Goal: Book appointment/travel/reservation: Book appointment/travel/reservation

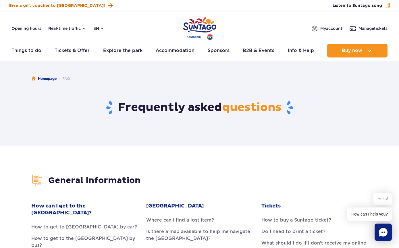
click at [23, 9] on link "Give a gift voucher to [GEOGRAPHIC_DATA]!" at bounding box center [61, 6] width 104 height 8
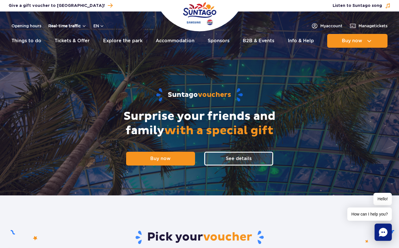
click at [82, 25] on button "Real-time traffic" at bounding box center [67, 26] width 38 height 5
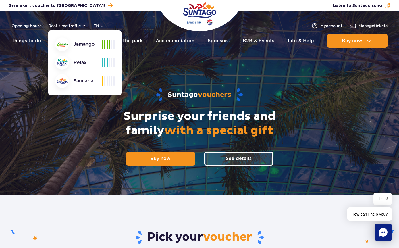
click at [84, 46] on div "Jamango" at bounding box center [78, 44] width 47 height 14
click at [87, 45] on div "Jamango" at bounding box center [78, 44] width 47 height 14
click at [191, 82] on div "Suntago vouchers Surprise your friends and family with a special gift Buy now S…" at bounding box center [199, 126] width 369 height 138
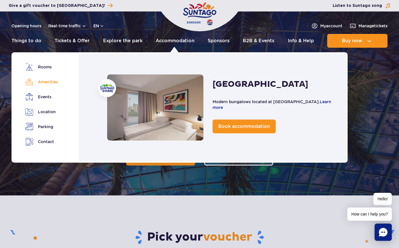
click at [50, 82] on link "Amenities" at bounding box center [41, 82] width 32 height 8
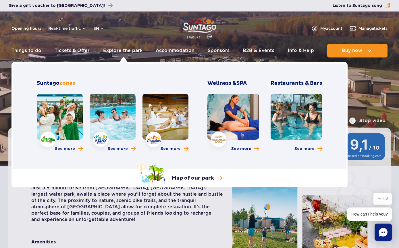
click at [70, 80] on span "zones" at bounding box center [67, 83] width 16 height 7
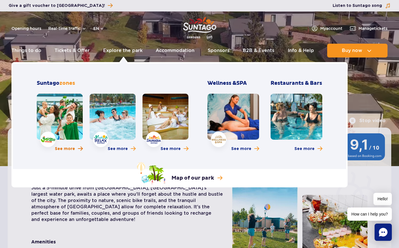
click at [78, 146] on span "More about Jamango zone" at bounding box center [80, 148] width 5 height 5
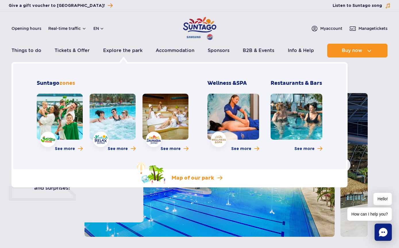
click at [205, 180] on p "Map of our park" at bounding box center [193, 178] width 43 height 7
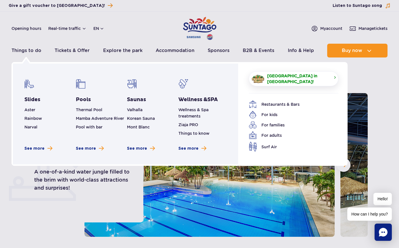
click at [323, 80] on span "[GEOGRAPHIC_DATA] in [GEOGRAPHIC_DATA]!" at bounding box center [298, 78] width 62 height 11
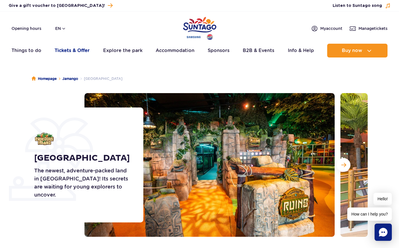
click at [78, 52] on link "Tickets & Offer" at bounding box center [72, 51] width 35 height 14
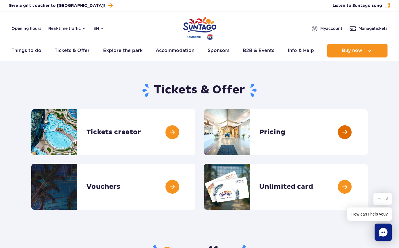
click at [368, 129] on link at bounding box center [368, 132] width 0 height 46
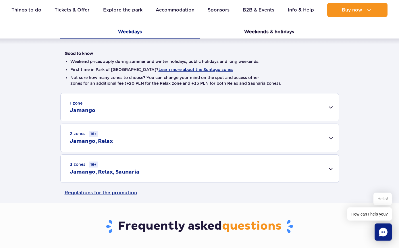
scroll to position [119, 0]
click at [122, 192] on link "Regulations for the promotion" at bounding box center [200, 193] width 270 height 20
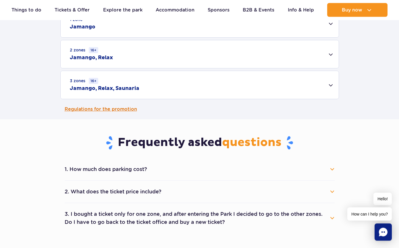
scroll to position [203, 0]
click at [332, 192] on button "2. What does the ticket price include?" at bounding box center [200, 191] width 270 height 13
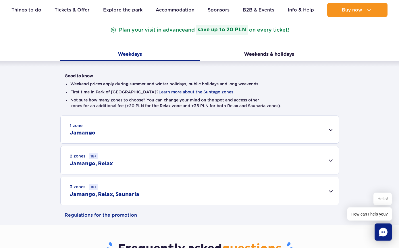
scroll to position [98, 0]
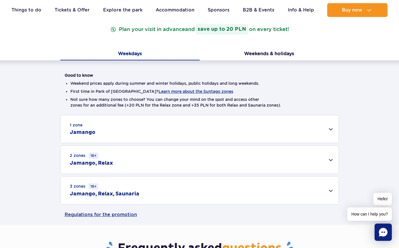
click at [333, 160] on div "2 zones 16+ Jamango, Relax" at bounding box center [200, 160] width 278 height 28
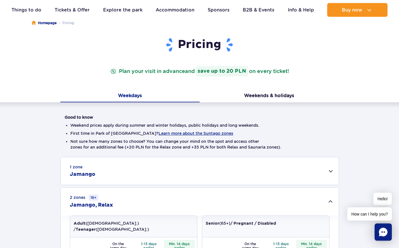
scroll to position [52, 0]
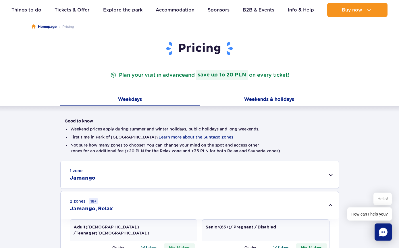
click at [257, 102] on button "Weekends & holidays" at bounding box center [269, 100] width 139 height 12
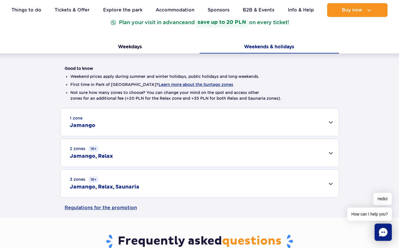
scroll to position [104, 0]
click at [330, 186] on div "3 zones 16+ Jamango, Relax, Saunaria" at bounding box center [200, 184] width 278 height 28
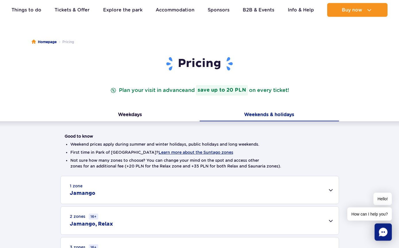
scroll to position [0, 0]
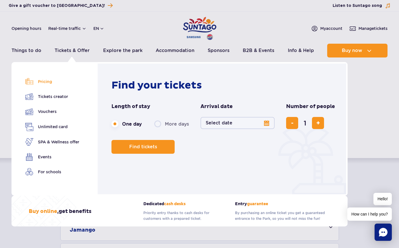
click at [49, 84] on link "Pricing" at bounding box center [52, 82] width 54 height 8
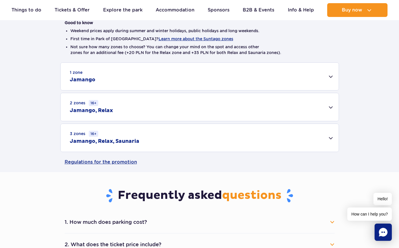
scroll to position [151, 0]
click at [328, 140] on div "3 zones 16+ Jamango, Relax, Saunaria" at bounding box center [200, 138] width 278 height 28
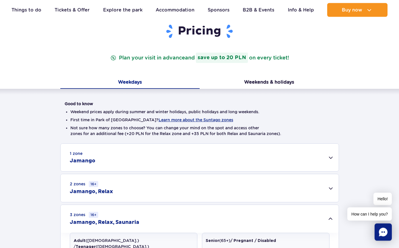
scroll to position [70, 0]
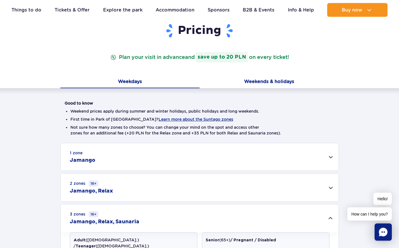
click at [285, 84] on button "Weekends & holidays" at bounding box center [269, 82] width 139 height 12
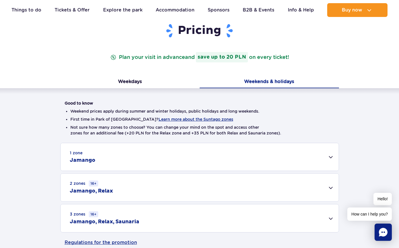
click at [328, 219] on div "3 zones 16+ Jamango, Relax, Saunaria" at bounding box center [200, 218] width 278 height 28
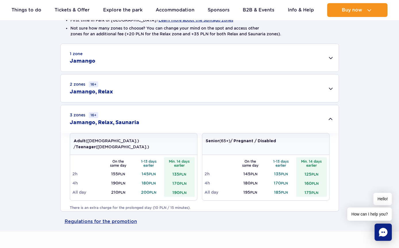
scroll to position [168, 0]
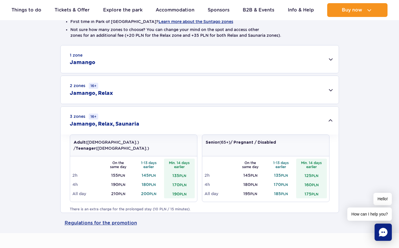
click at [149, 191] on td "200 PLN" at bounding box center [149, 193] width 31 height 9
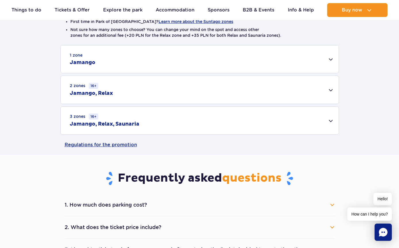
click at [167, 124] on div "3 zones 16+ Jamango, Relax, Saunaria" at bounding box center [200, 121] width 278 height 28
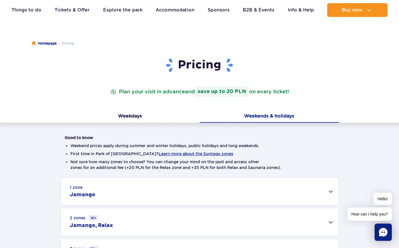
scroll to position [31, 0]
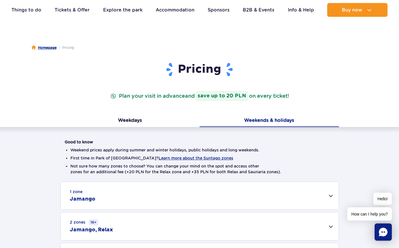
click at [53, 48] on link "Homepage" at bounding box center [44, 48] width 25 height 6
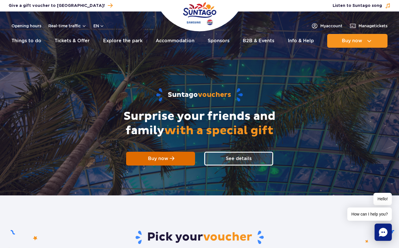
click at [179, 157] on link "Buy now" at bounding box center [160, 159] width 69 height 14
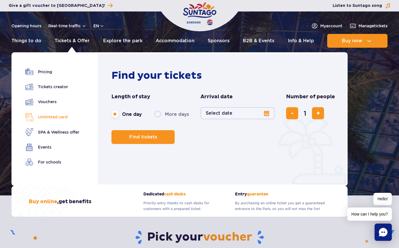
click at [72, 113] on link "Unlimited card" at bounding box center [52, 117] width 54 height 8
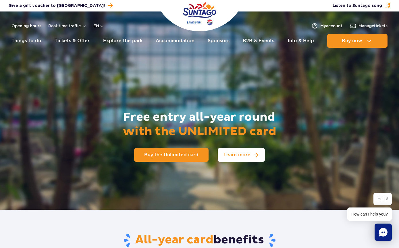
click at [244, 153] on span "Learn more" at bounding box center [237, 155] width 27 height 5
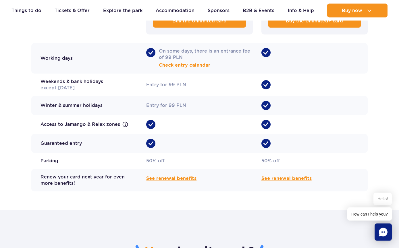
scroll to position [514, 0]
click at [297, 175] on span "See renewal benefits" at bounding box center [286, 178] width 50 height 7
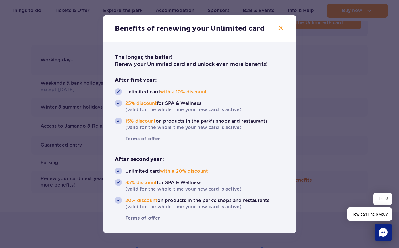
scroll to position [513, 0]
click at [279, 31] on icon "button" at bounding box center [280, 27] width 7 height 7
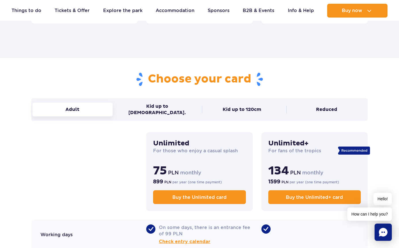
scroll to position [337, 0]
click at [259, 111] on button "Kid up to 120cm" at bounding box center [242, 110] width 80 height 14
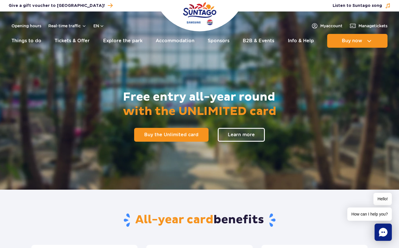
scroll to position [0, 0]
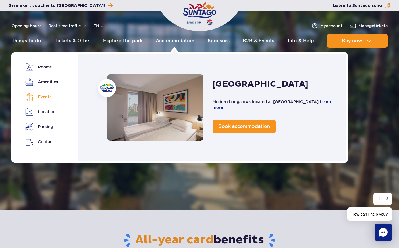
click at [51, 95] on link "Events" at bounding box center [41, 97] width 32 height 8
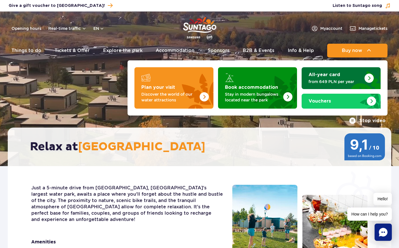
click at [343, 78] on img "All-year card" at bounding box center [361, 78] width 37 height 22
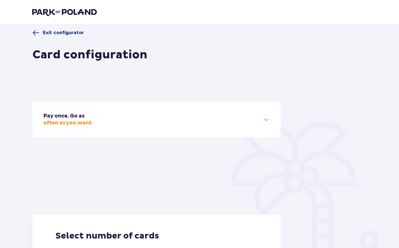
click at [228, 234] on p "Select number of cards" at bounding box center [156, 235] width 203 height 11
click at [268, 122] on span at bounding box center [266, 119] width 7 height 7
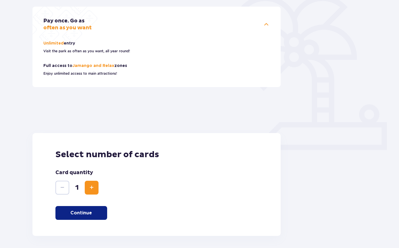
scroll to position [130, 0]
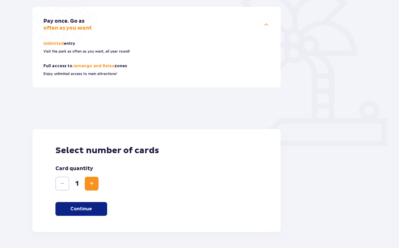
click at [94, 184] on span "Increase" at bounding box center [91, 183] width 7 height 7
click at [93, 207] on button "Continue" at bounding box center [81, 209] width 52 height 14
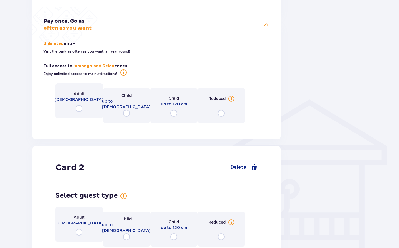
scroll to position [347, 0]
click at [84, 109] on div "Adult 16-65 years old" at bounding box center [78, 100] width 47 height 35
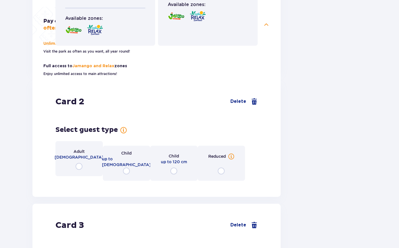
scroll to position [694, 0]
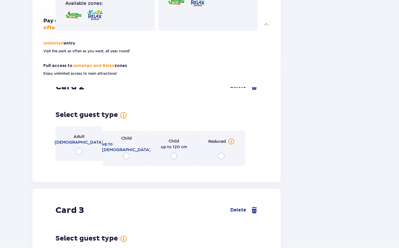
click at [130, 159] on input "radio" at bounding box center [126, 156] width 7 height 7
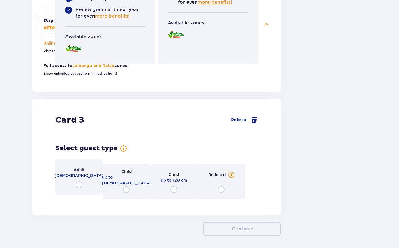
scroll to position [1043, 0]
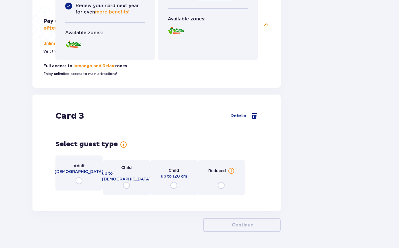
click at [78, 182] on input "radio" at bounding box center [79, 180] width 7 height 7
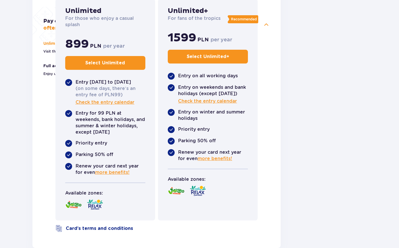
scroll to position [1310, 0]
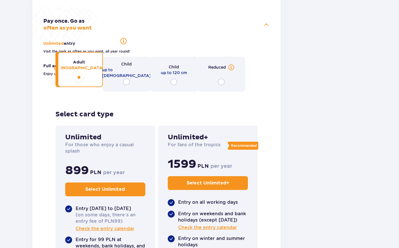
click at [234, 185] on button "Select Unlimited +" at bounding box center [208, 183] width 80 height 14
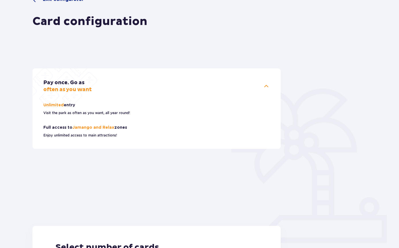
scroll to position [0, 0]
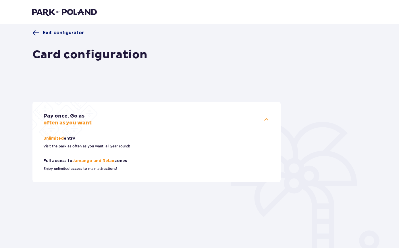
click at [37, 31] on span at bounding box center [35, 32] width 7 height 7
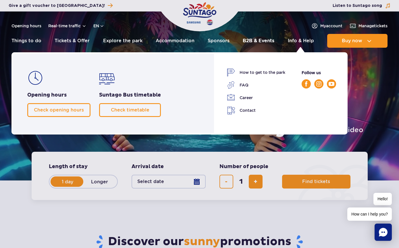
click at [260, 40] on link "B2B & Events" at bounding box center [259, 41] width 32 height 14
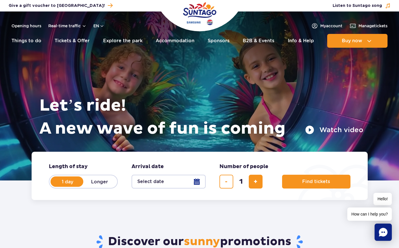
click at [201, 14] on img "Park of Poland" at bounding box center [199, 14] width 33 height 26
click at [258, 43] on link "B2B & Events" at bounding box center [259, 41] width 32 height 14
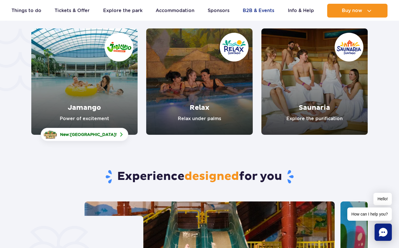
scroll to position [1297, 0]
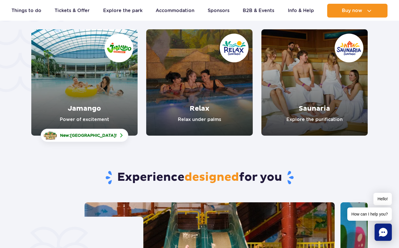
click at [211, 108] on link "Relax" at bounding box center [199, 82] width 106 height 106
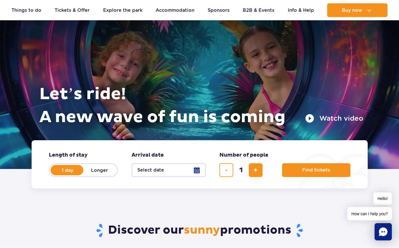
scroll to position [1316, 0]
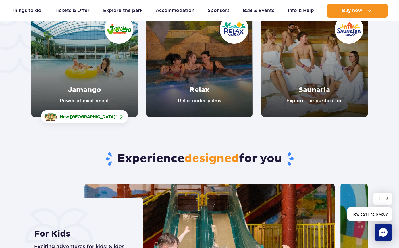
click at [316, 87] on link "Saunaria" at bounding box center [314, 64] width 106 height 106
click at [101, 80] on link "Jamango" at bounding box center [84, 64] width 106 height 106
click at [107, 119] on span "Crocodile Island" at bounding box center [92, 116] width 45 height 5
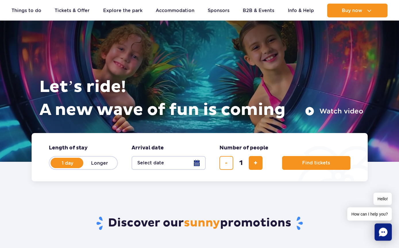
scroll to position [0, 0]
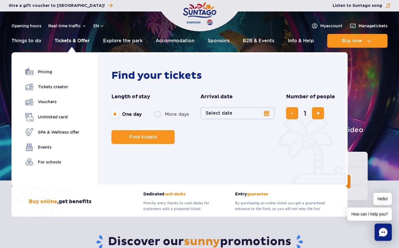
click at [82, 39] on link "Tickets & Offer" at bounding box center [72, 41] width 35 height 14
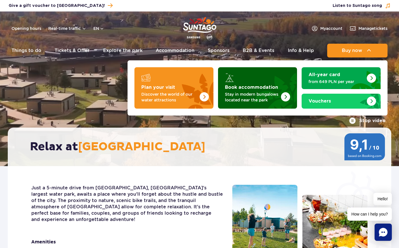
click at [261, 95] on p "Stay in modern bungalows located near the park" at bounding box center [253, 96] width 56 height 11
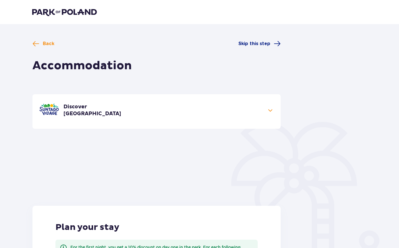
click at [270, 111] on span at bounding box center [270, 110] width 7 height 7
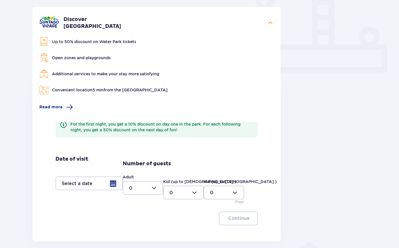
scroll to position [203, 0]
click at [114, 181] on div at bounding box center [88, 184] width 67 height 14
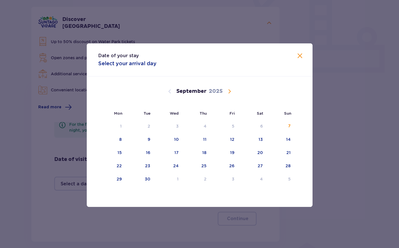
click at [224, 234] on div "Date of your stay Select your arrival day Mon Tue Wed Thu Fri Sat Sun August 20…" at bounding box center [199, 125] width 399 height 250
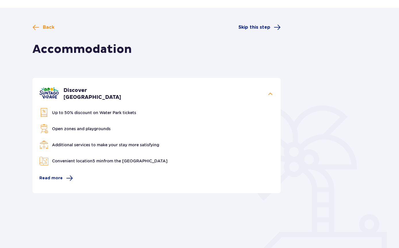
scroll to position [14, 0]
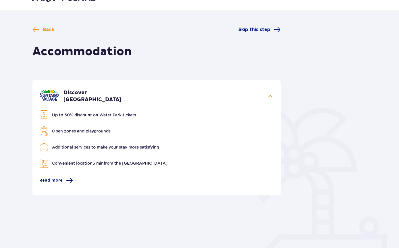
click at [53, 180] on span "Read more" at bounding box center [50, 181] width 23 height 6
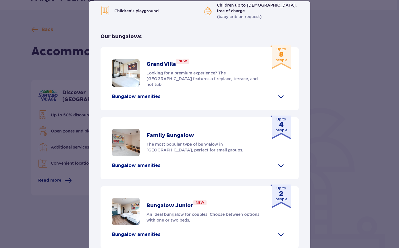
scroll to position [224, 0]
click at [163, 143] on p "The most popular type of bungalow in Suntago Village, perfect for small groups." at bounding box center [204, 146] width 114 height 11
click at [172, 136] on p "Family Bungalow" at bounding box center [170, 135] width 47 height 7
click at [147, 165] on p "Bungalow amenities" at bounding box center [136, 165] width 48 height 6
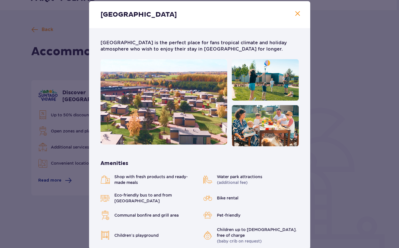
scroll to position [0, 0]
click at [301, 17] on span at bounding box center [297, 13] width 7 height 7
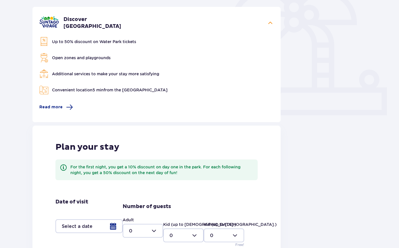
scroll to position [161, 0]
click at [113, 228] on div at bounding box center [88, 227] width 67 height 14
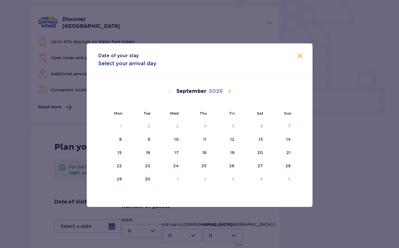
click at [228, 95] on span "Calendar" at bounding box center [229, 91] width 7 height 7
click at [262, 169] on div "25" at bounding box center [260, 166] width 5 height 6
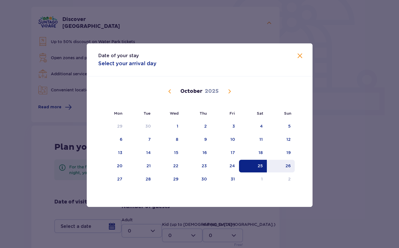
click at [290, 169] on div "26" at bounding box center [288, 166] width 5 height 6
type input "25.10.25 - 26.10.25"
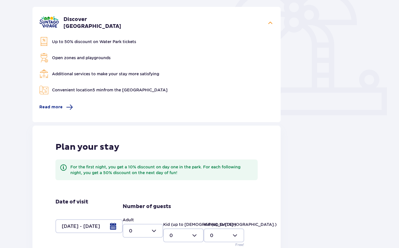
click at [157, 231] on div at bounding box center [143, 231] width 41 height 14
click at [141, 199] on div "2" at bounding box center [143, 199] width 28 height 6
type input "2"
click at [193, 238] on div at bounding box center [183, 235] width 41 height 14
click at [184, 190] on div "1" at bounding box center [184, 191] width 28 height 6
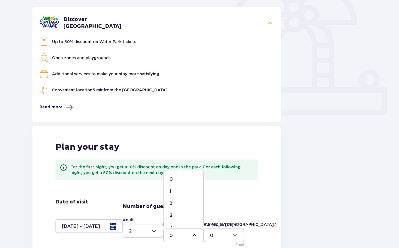
type input "1"
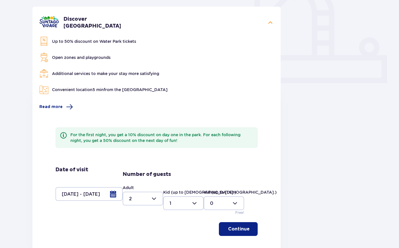
scroll to position [213, 0]
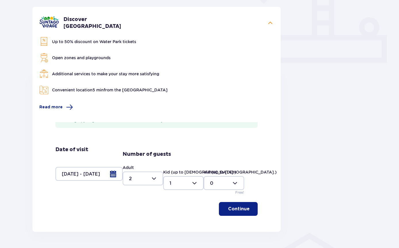
click at [243, 211] on p "Continue" at bounding box center [239, 209] width 22 height 6
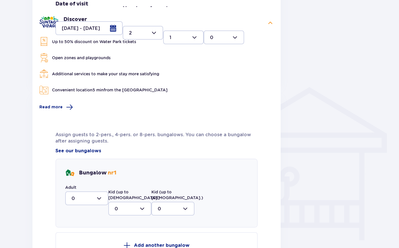
scroll to position [358, 0]
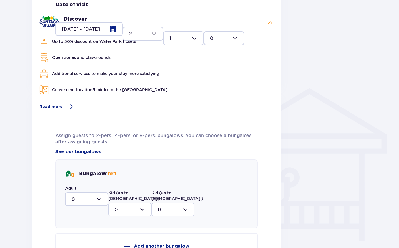
click at [144, 204] on div at bounding box center [129, 210] width 43 height 14
click at [122, 237] on span "1" at bounding box center [130, 239] width 42 height 12
type input "1"
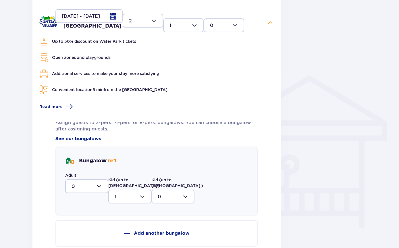
click at [101, 186] on div at bounding box center [86, 187] width 43 height 14
click at [89, 229] on div "2" at bounding box center [87, 228] width 30 height 6
type input "2"
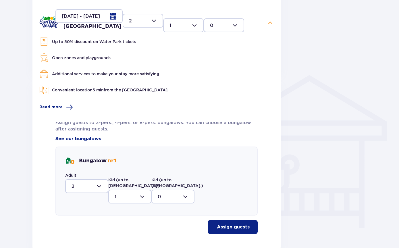
scroll to position [383, 0]
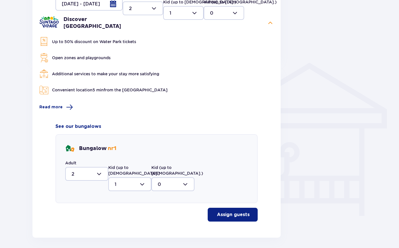
click at [243, 211] on p "Assign guests" at bounding box center [233, 214] width 33 height 6
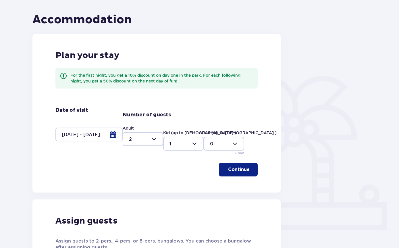
scroll to position [0, 0]
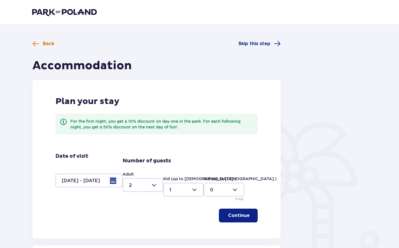
click at [47, 41] on span "Back" at bounding box center [48, 44] width 11 height 6
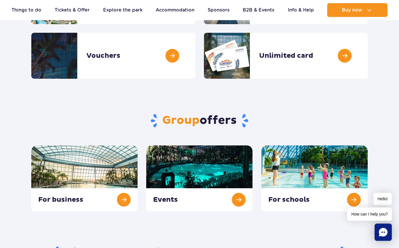
scroll to position [132, 0]
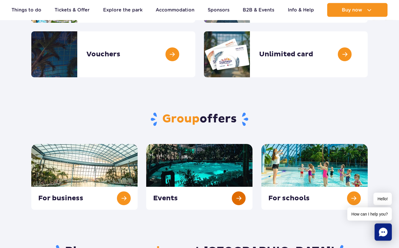
click at [202, 176] on link at bounding box center [199, 177] width 106 height 66
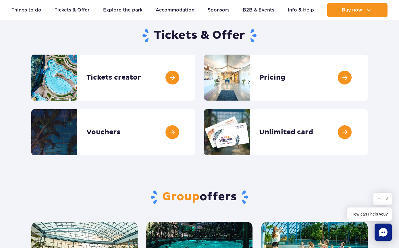
scroll to position [0, 0]
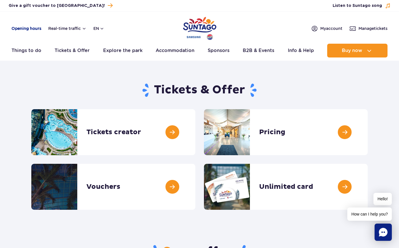
click at [34, 28] on link "Opening hours" at bounding box center [26, 29] width 30 height 6
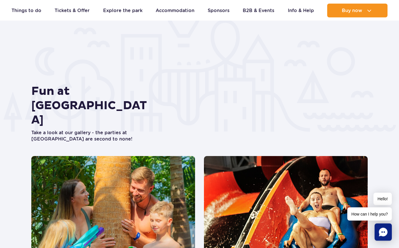
scroll to position [979, 0]
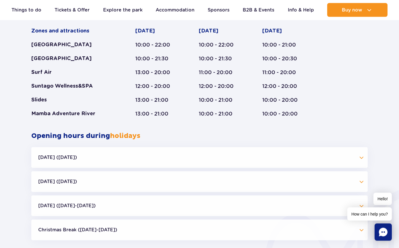
scroll to position [390, 0]
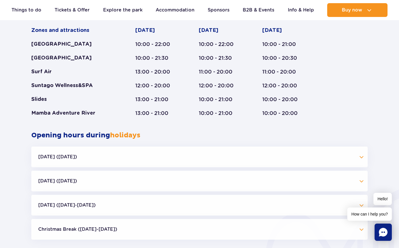
click at [362, 161] on button "Halloween (31.10.25)" at bounding box center [199, 157] width 336 height 21
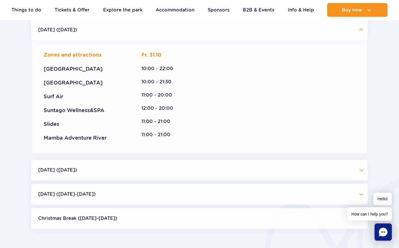
scroll to position [518, 0]
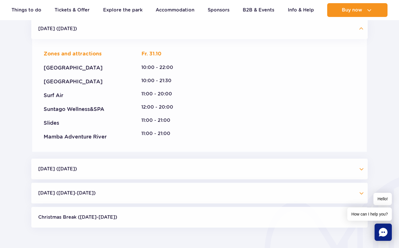
click at [362, 169] on button "All Saints' Day (01.11.25)" at bounding box center [199, 169] width 336 height 21
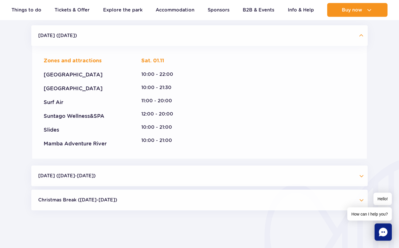
scroll to position [652, 0]
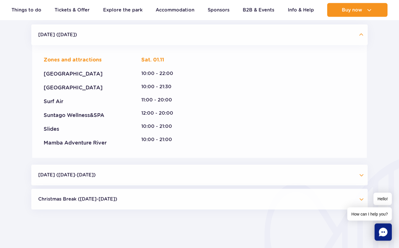
click at [363, 203] on button "Christmas Break (23.12-01.01.26)" at bounding box center [199, 199] width 336 height 21
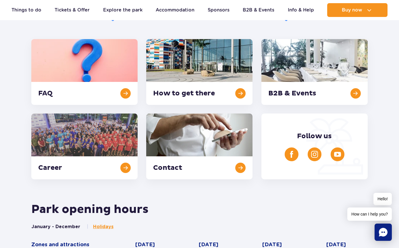
scroll to position [0, 0]
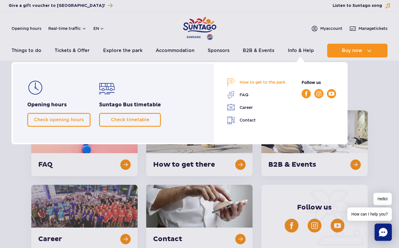
click at [271, 85] on link "How to get to the park" at bounding box center [256, 82] width 58 height 8
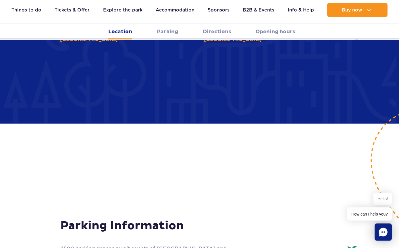
scroll to position [350, 0]
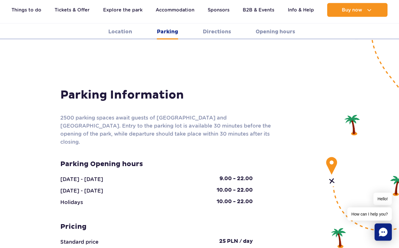
scroll to position [482, 0]
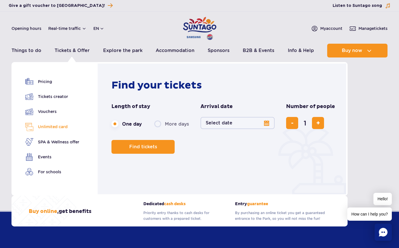
click at [64, 125] on link "Unlimited card" at bounding box center [52, 127] width 54 height 8
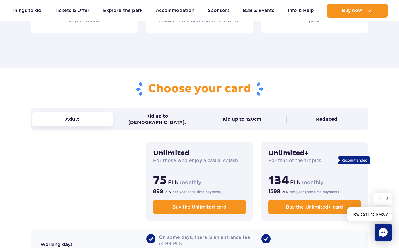
scroll to position [328, 0]
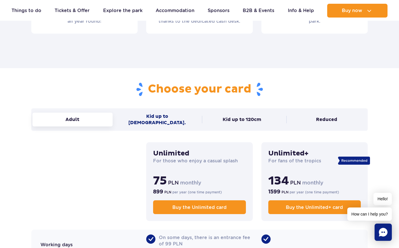
click at [172, 117] on button "Kid up to 16 y.o." at bounding box center [157, 119] width 80 height 20
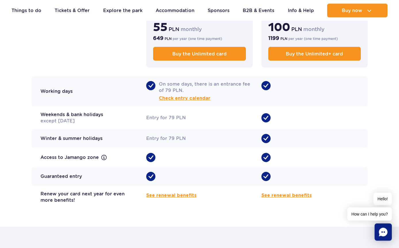
scroll to position [481, 0]
click at [265, 153] on span "•" at bounding box center [265, 157] width 9 height 9
click at [179, 192] on span "See renewal benefits" at bounding box center [171, 195] width 50 height 7
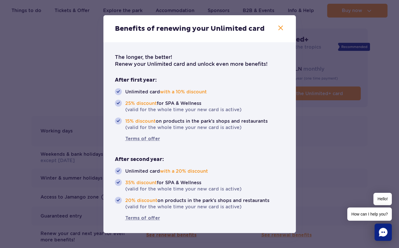
scroll to position [441, 0]
click at [366, 150] on div at bounding box center [199, 124] width 399 height 248
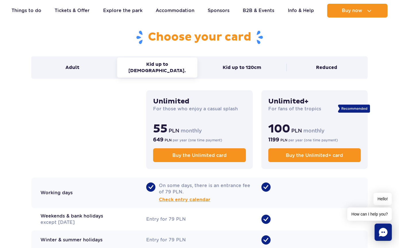
scroll to position [377, 0]
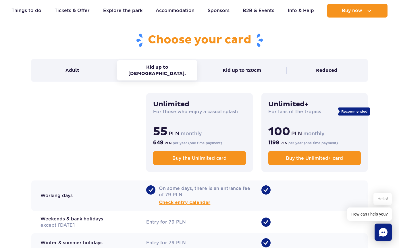
click at [317, 235] on div "•" at bounding box center [314, 242] width 106 height 19
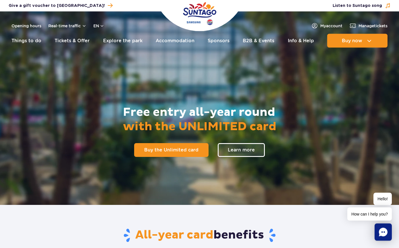
scroll to position [0, 0]
